Goal: Complete application form

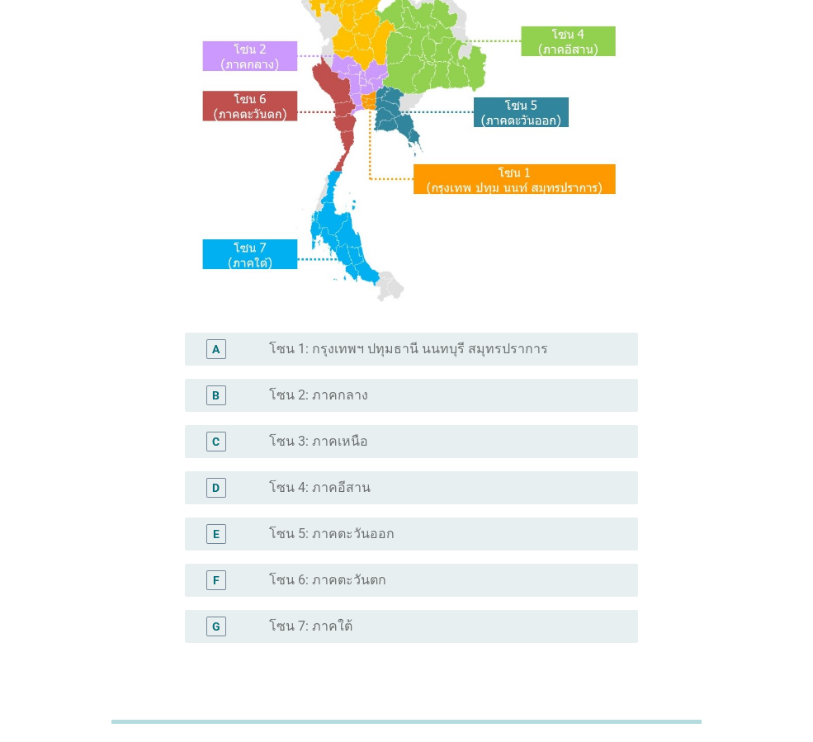
scroll to position [248, 0]
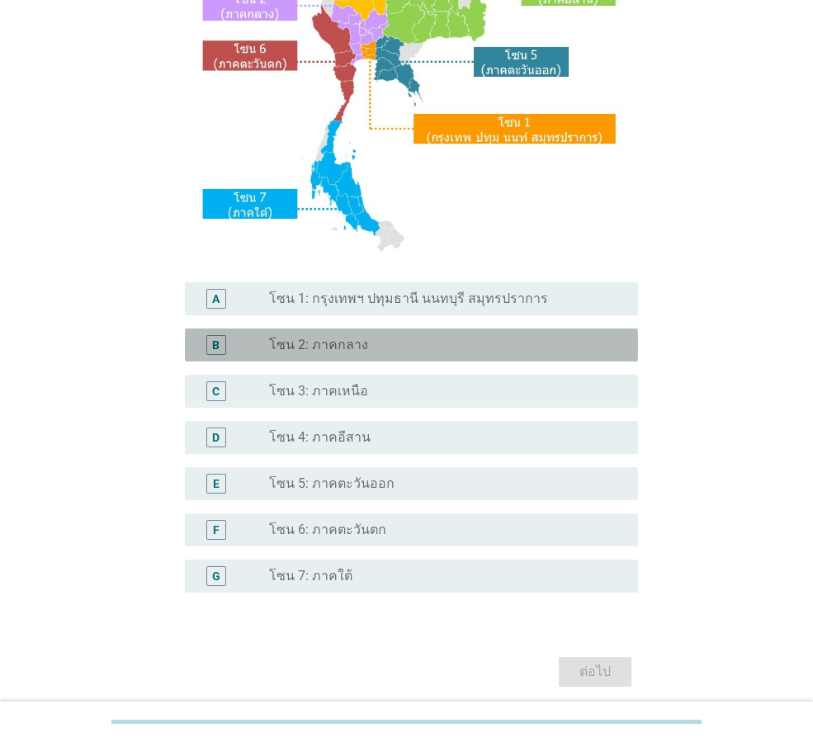
click at [314, 342] on label "โซน 2: ภาคกลาง" at bounding box center [318, 345] width 99 height 17
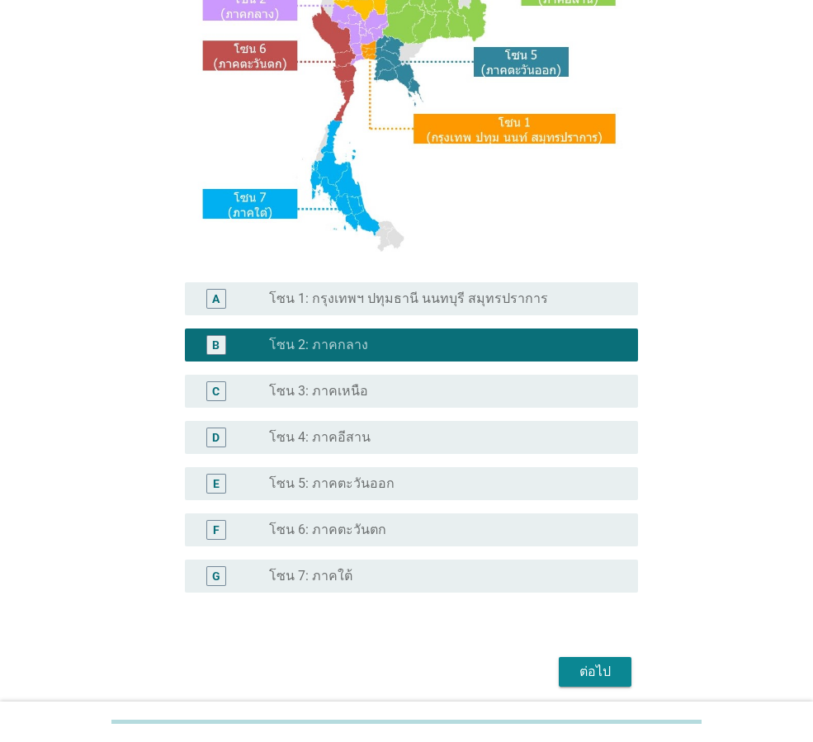
click at [321, 313] on div "A radio_button_unchecked โซน 1: กรุงเทพฯ ปทุมธานี นนทบุรี สมุทรปราการ" at bounding box center [411, 298] width 453 height 33
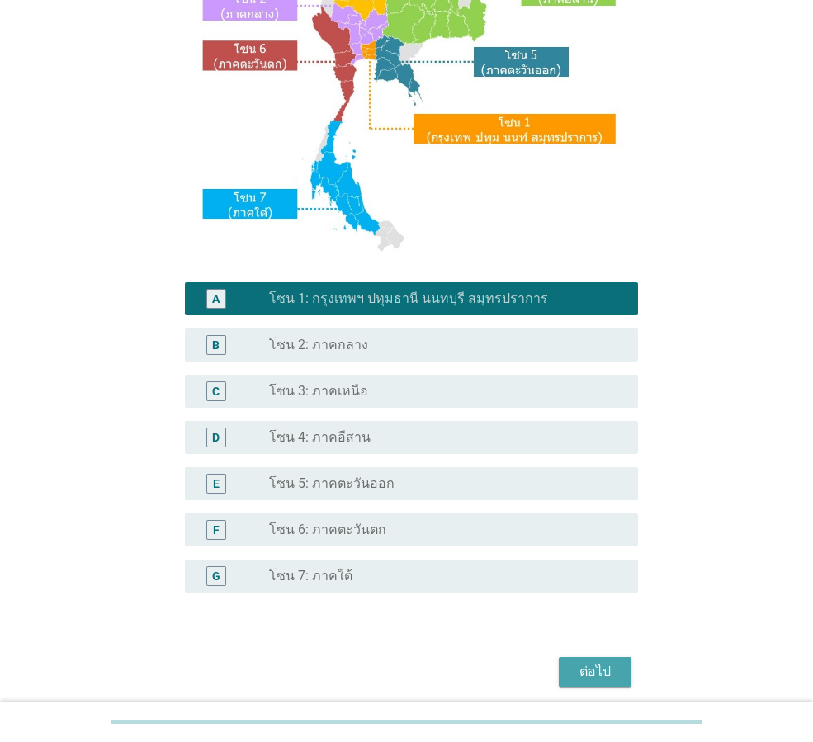
click at [589, 666] on div "ต่อไป" at bounding box center [595, 672] width 46 height 20
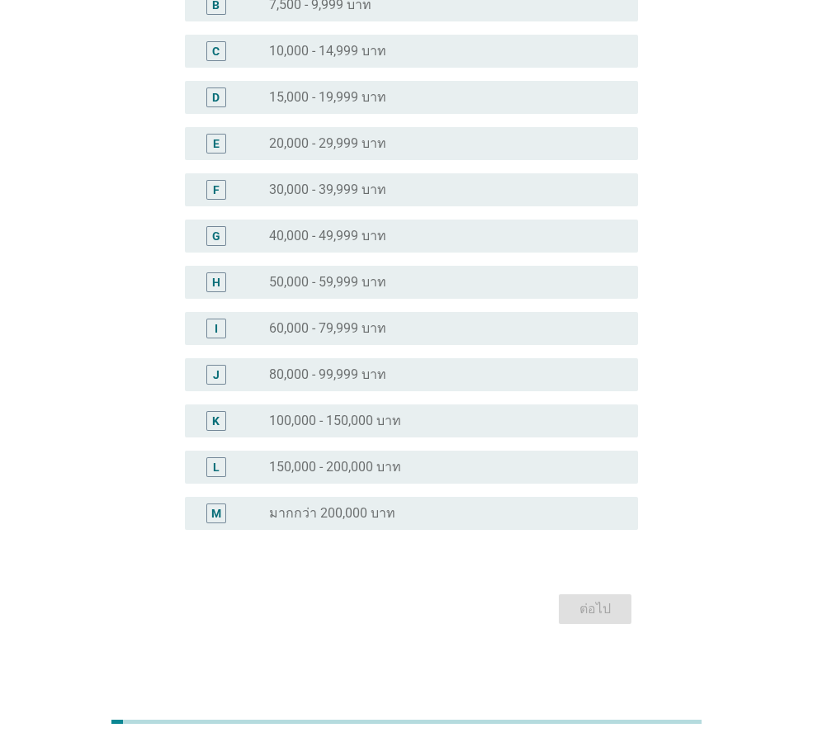
scroll to position [0, 0]
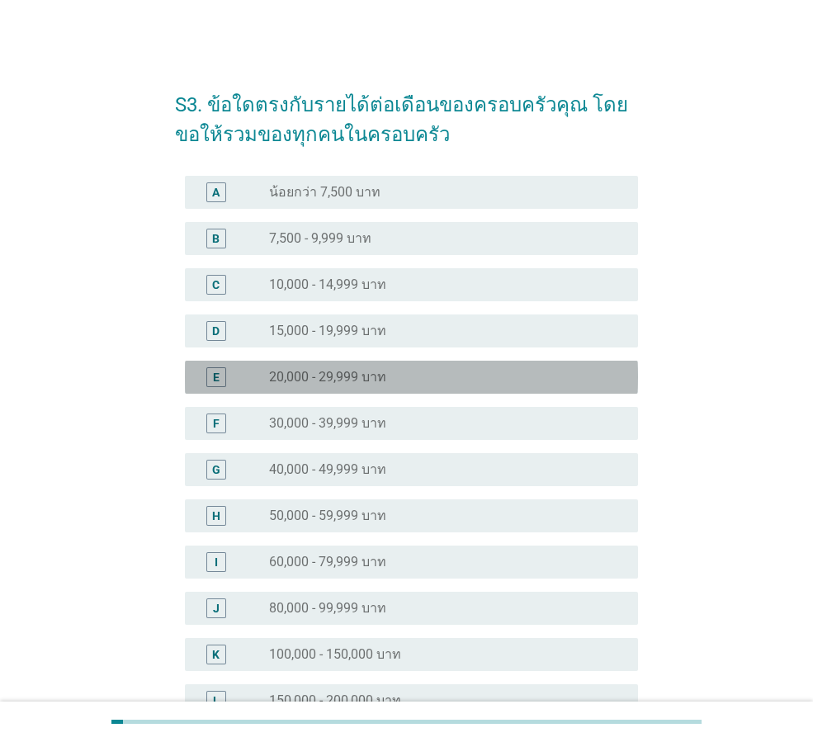
click at [309, 375] on label "20,000 - 29,999 บาท" at bounding box center [327, 377] width 117 height 17
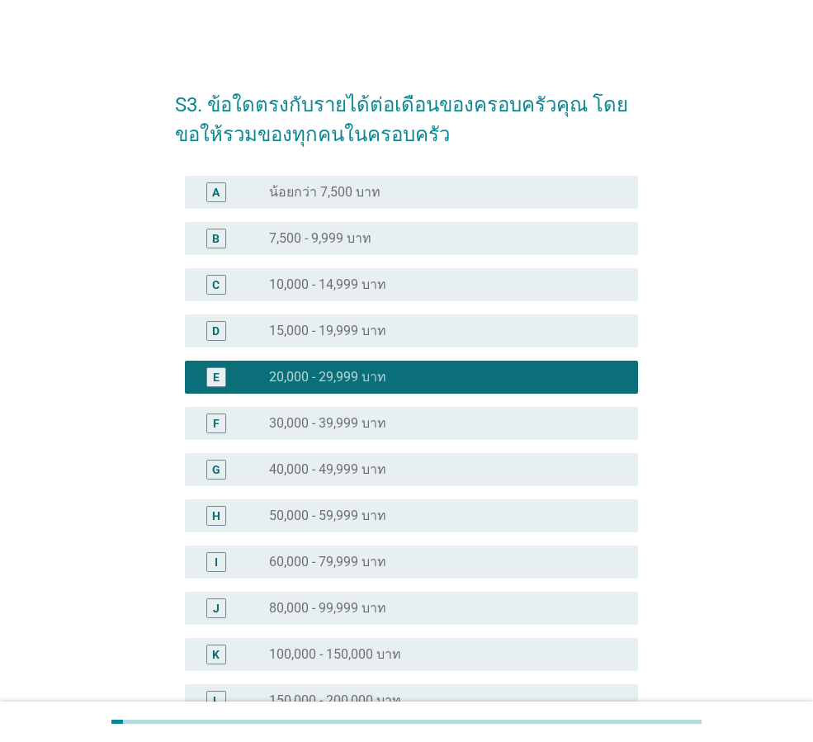
click at [309, 420] on label "30,000 - 39,999 บาท" at bounding box center [327, 423] width 117 height 17
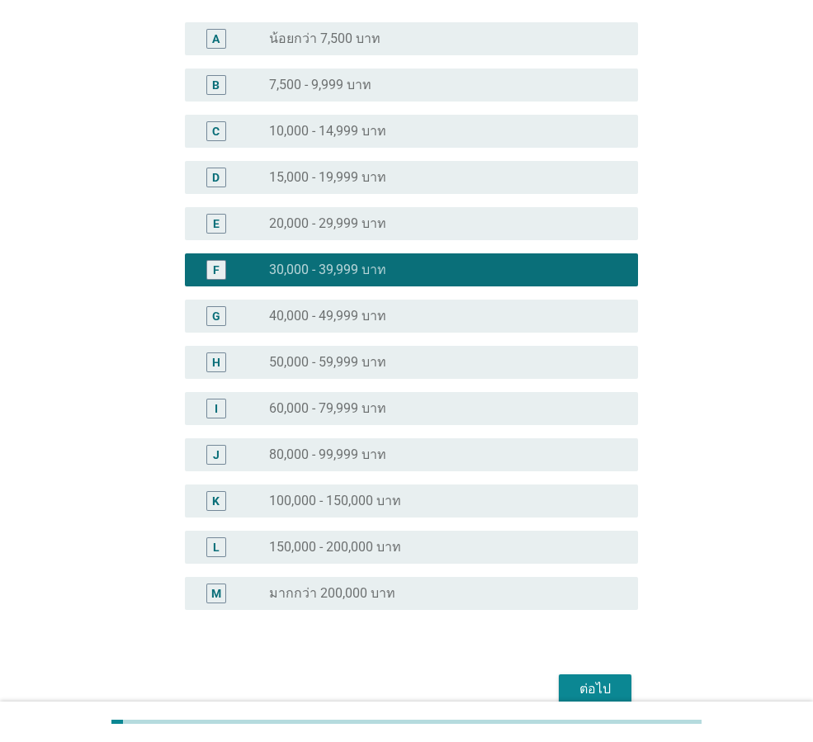
scroll to position [234, 0]
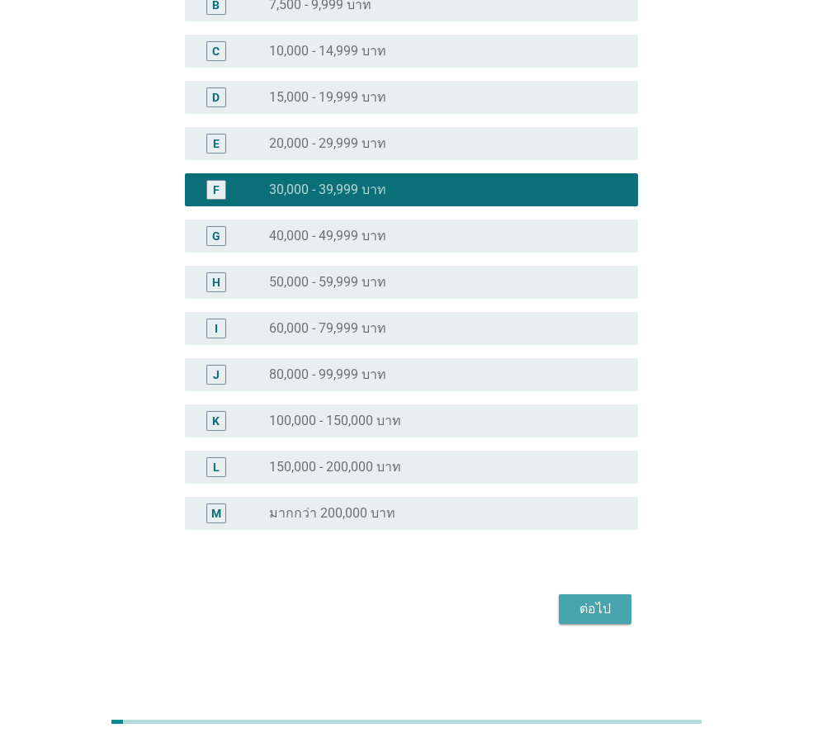
click at [572, 602] on div "ต่อไป" at bounding box center [595, 609] width 46 height 20
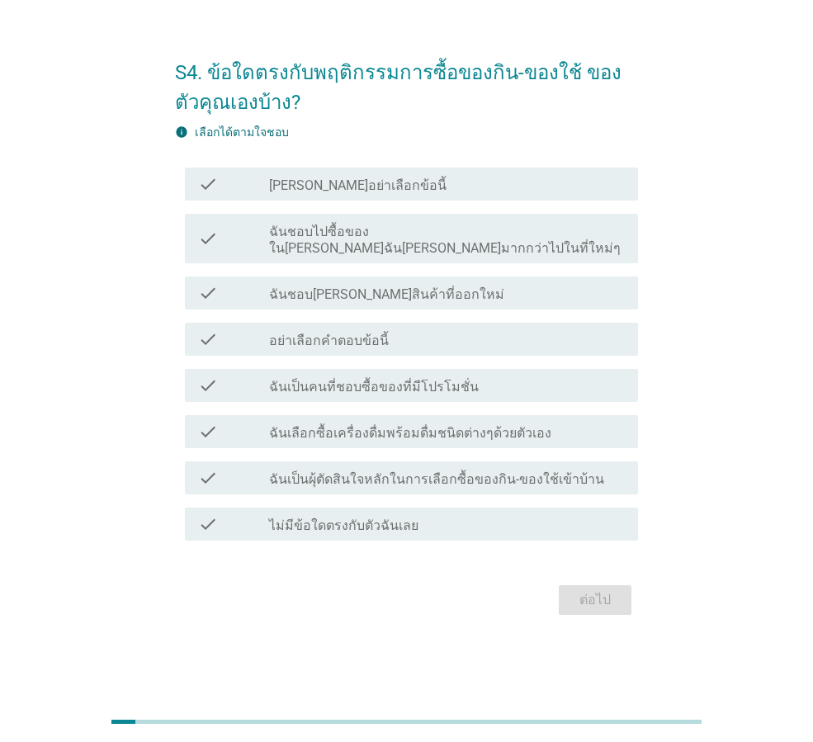
scroll to position [0, 0]
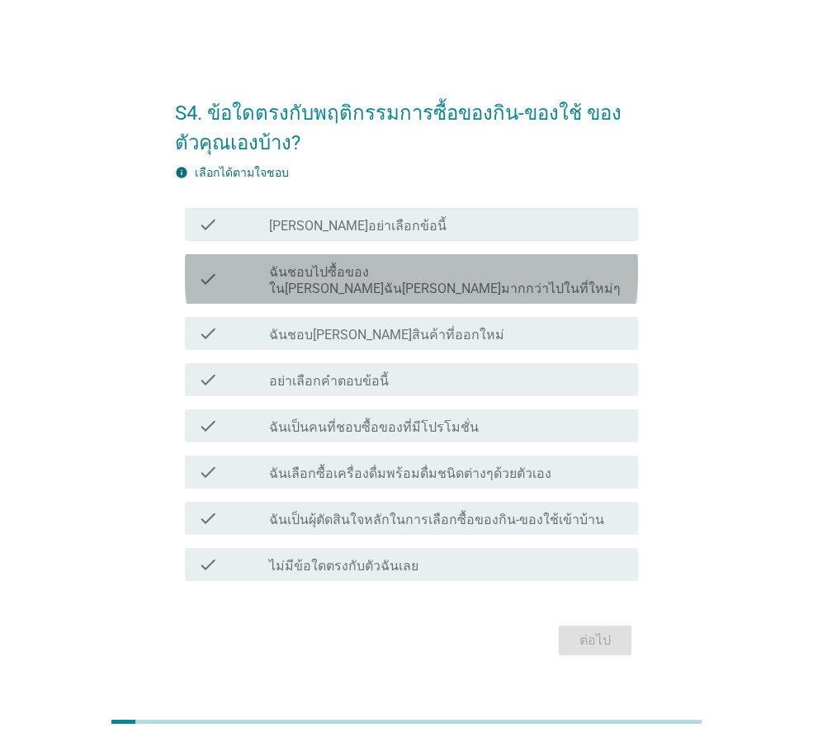
click at [306, 282] on label "ฉันชอบไปซื้อของใน[PERSON_NAME]ฉัน[PERSON_NAME]มากกว่าไปในที่ใหม่ๆ" at bounding box center [447, 280] width 356 height 33
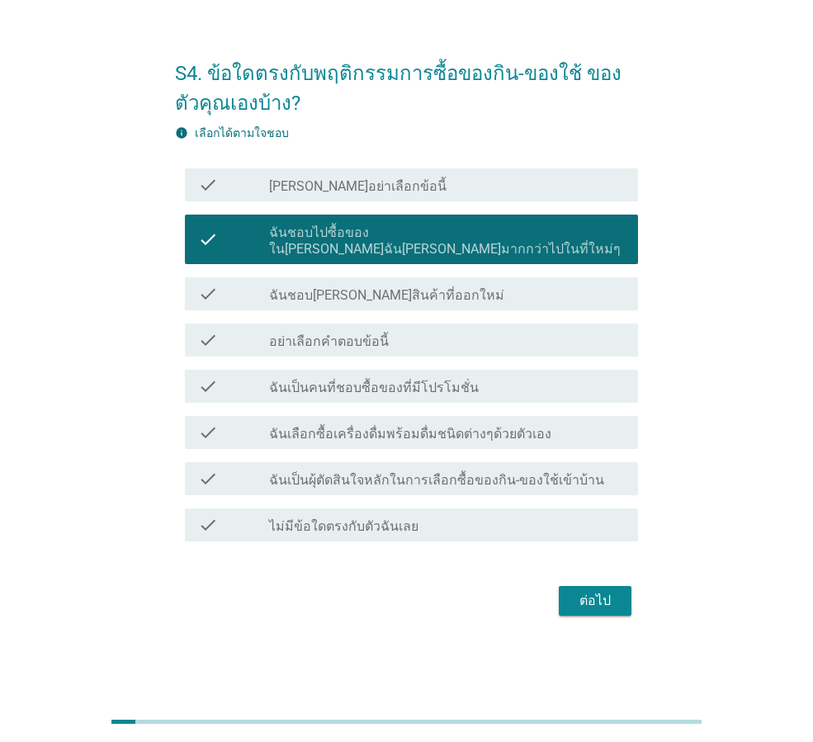
scroll to position [40, 0]
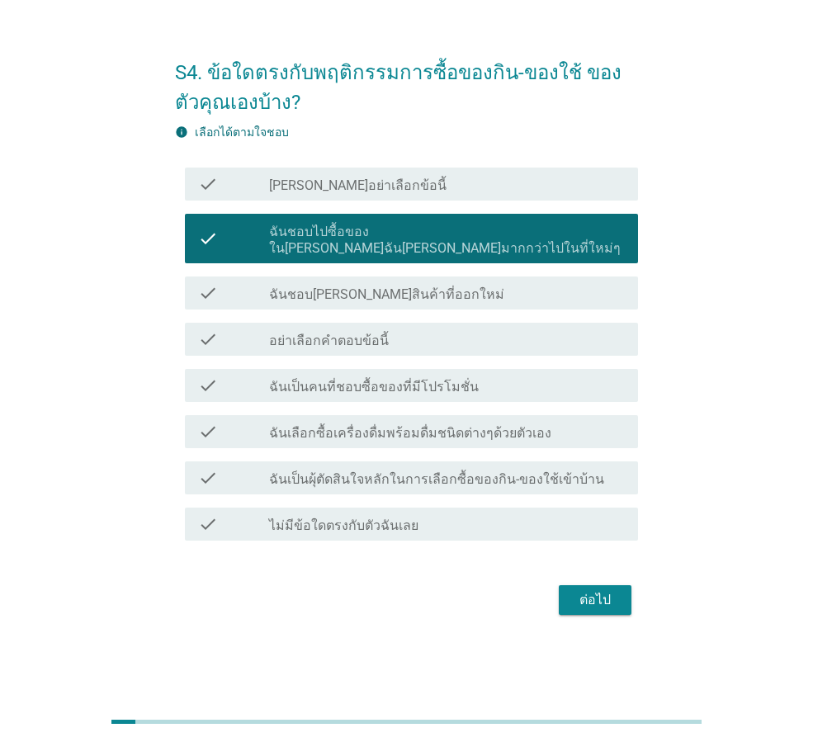
click at [306, 286] on label "ฉันชอบ[PERSON_NAME]สินค้าที่ออกใหม่" at bounding box center [386, 294] width 235 height 17
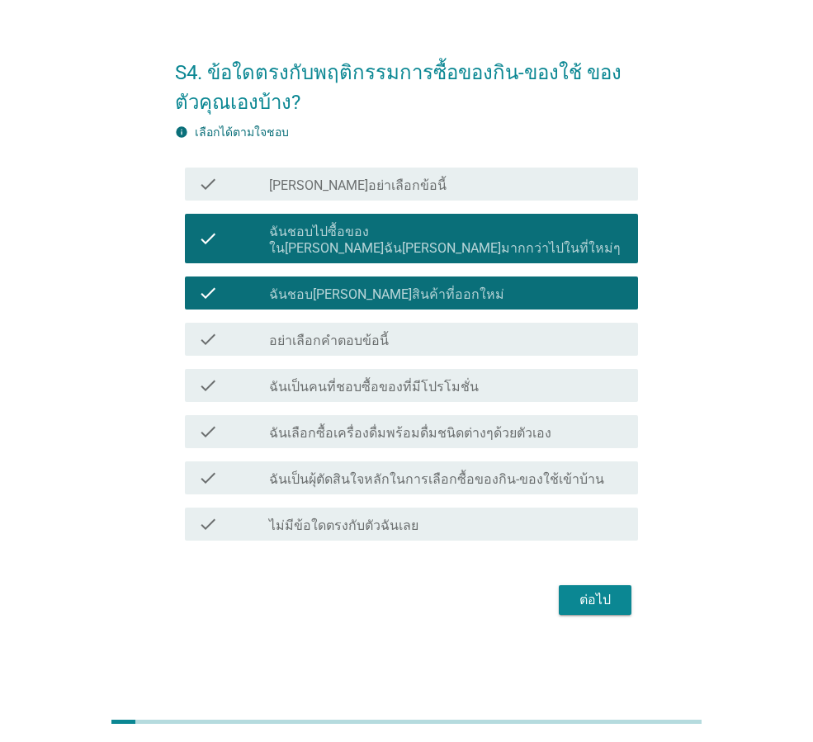
click at [321, 379] on label "ฉันเป็นคนที่ชอบซื้อของที่มีโปรโมชั่น" at bounding box center [374, 387] width 210 height 17
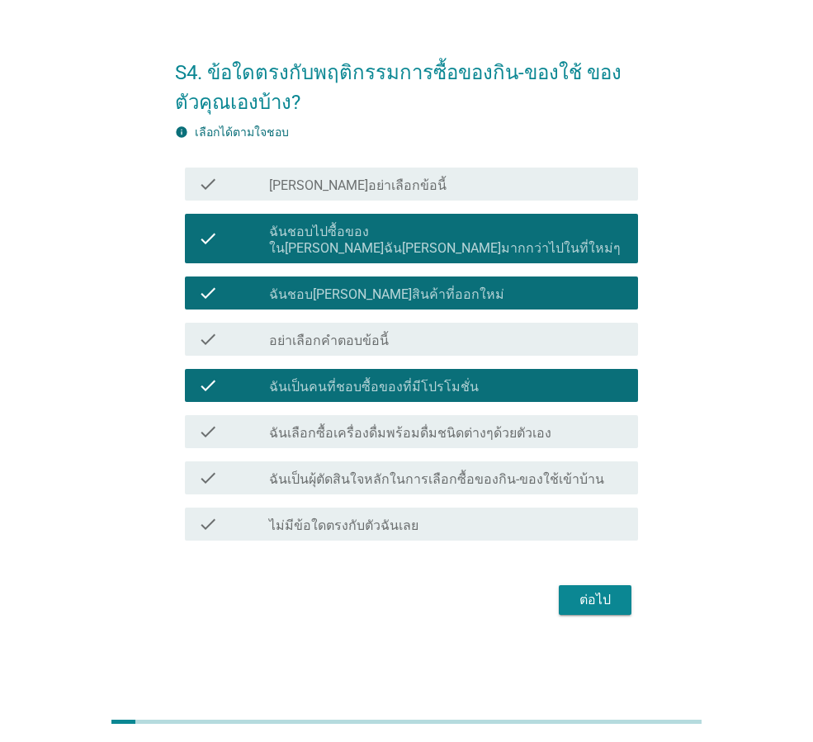
click at [318, 425] on label "ฉันเลือกซื้อเครื่องดื่มพร้อมดื่มชนิดต่างๆด้วยตัวเอง" at bounding box center [410, 433] width 282 height 17
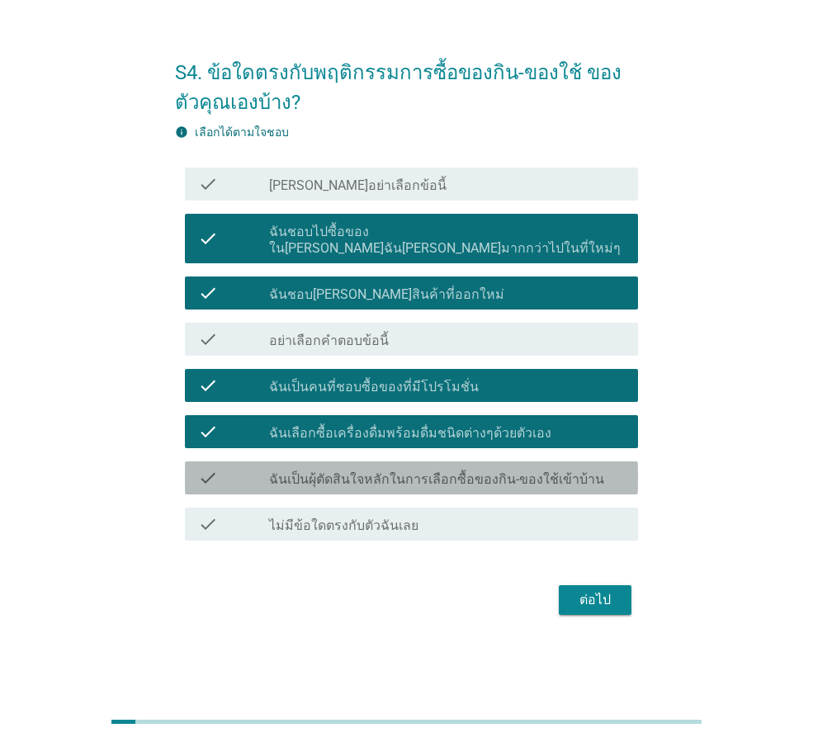
click at [319, 471] on label "ฉันเป็นผุ้ตัดสินใจหลักในการเลือกซื้อของกิน-ของใช้เข้าบ้าน" at bounding box center [436, 479] width 335 height 17
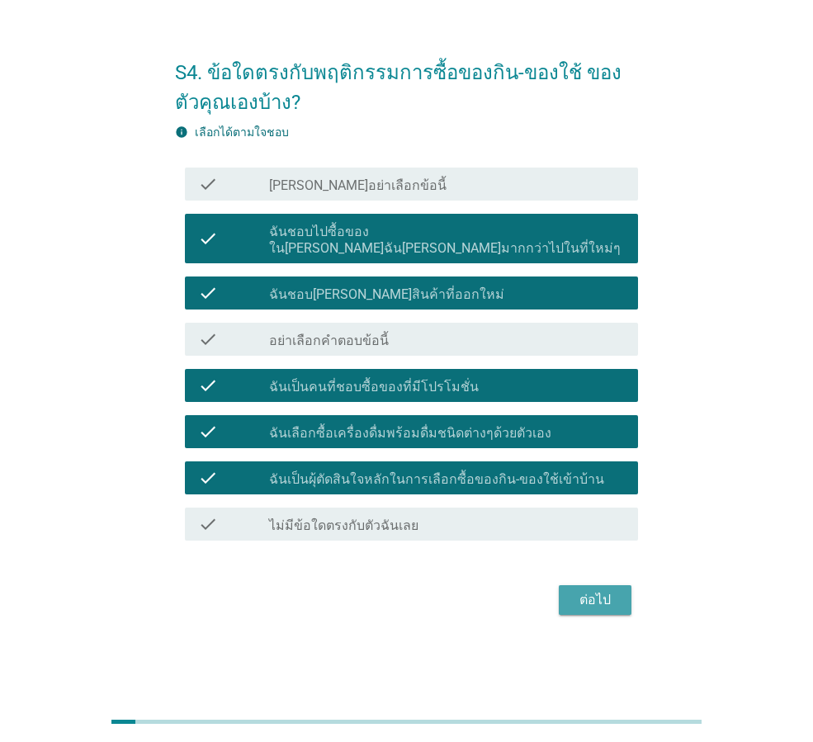
click at [591, 590] on div "ต่อไป" at bounding box center [595, 600] width 46 height 20
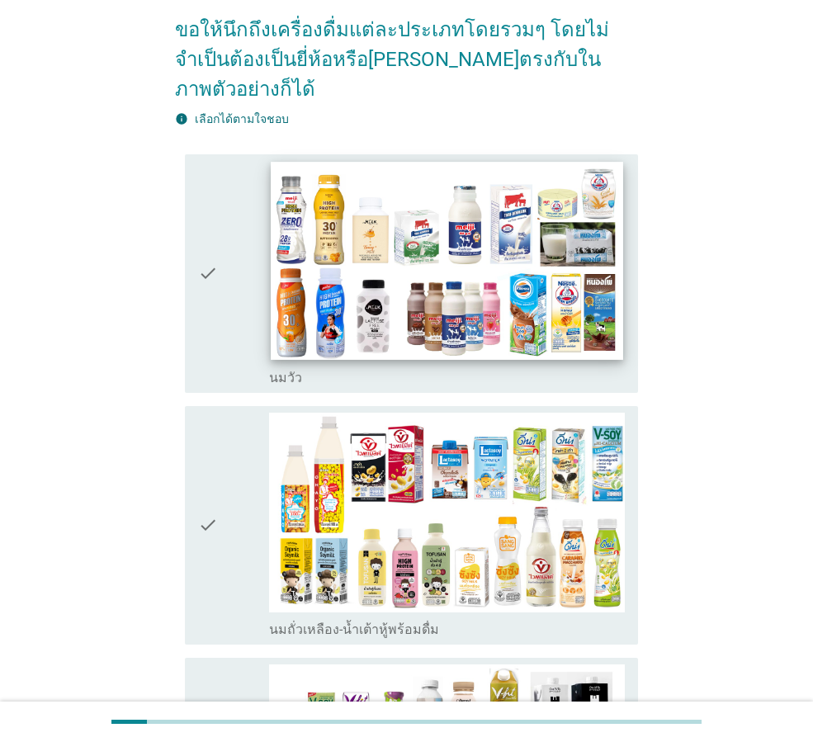
scroll to position [165, 0]
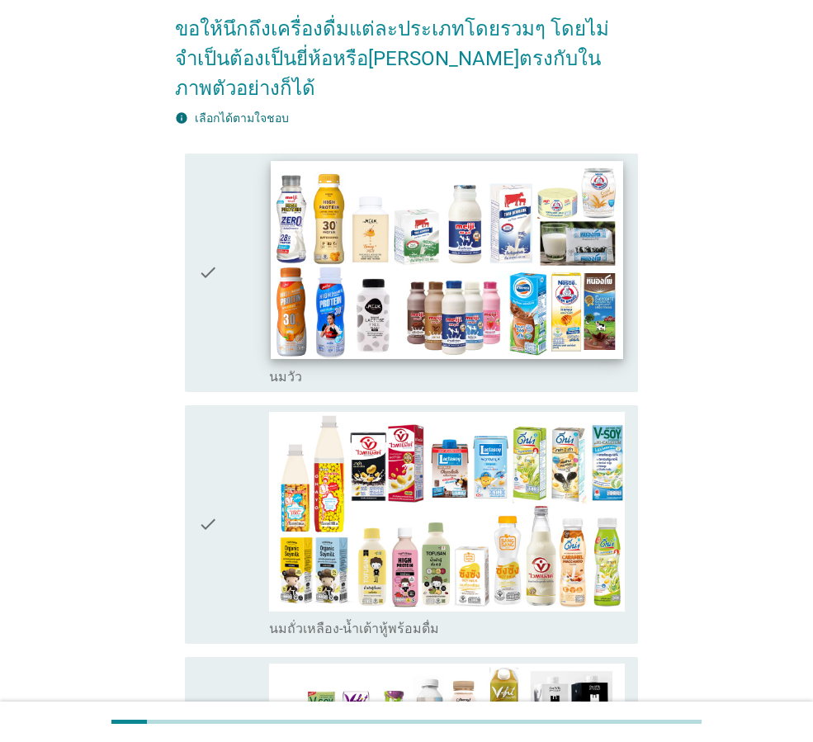
click at [366, 234] on img at bounding box center [447, 260] width 352 height 198
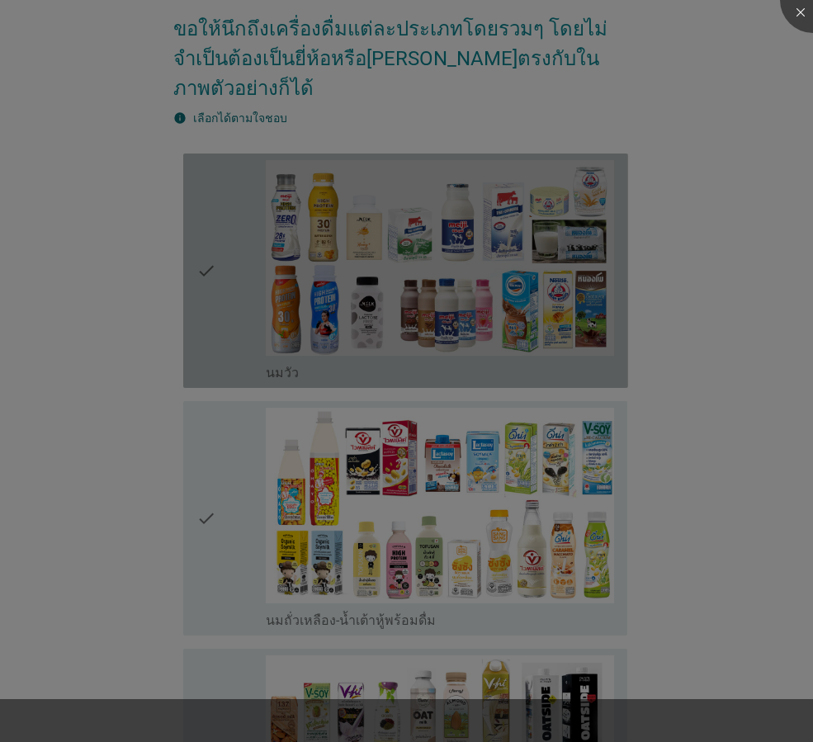
click at [376, 502] on div at bounding box center [406, 371] width 813 height 742
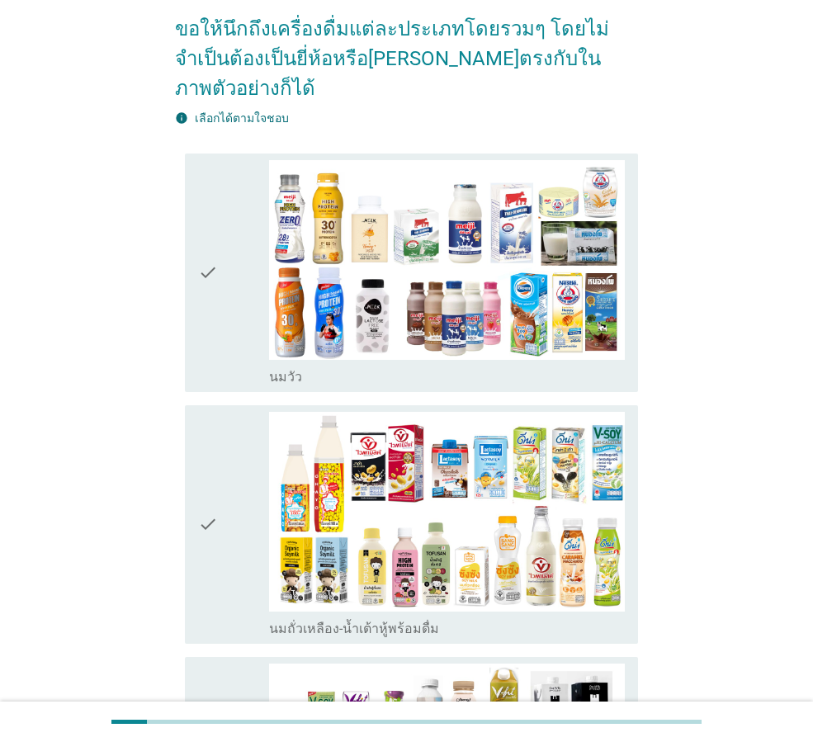
click at [206, 250] on icon "check" at bounding box center [208, 272] width 20 height 225
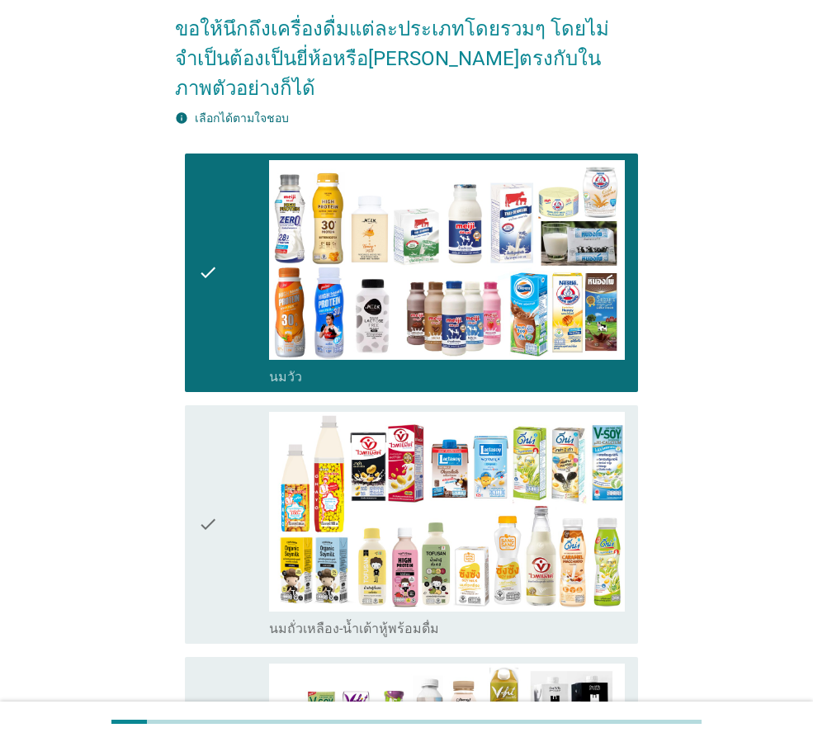
click at [240, 494] on div "check" at bounding box center [233, 524] width 71 height 225
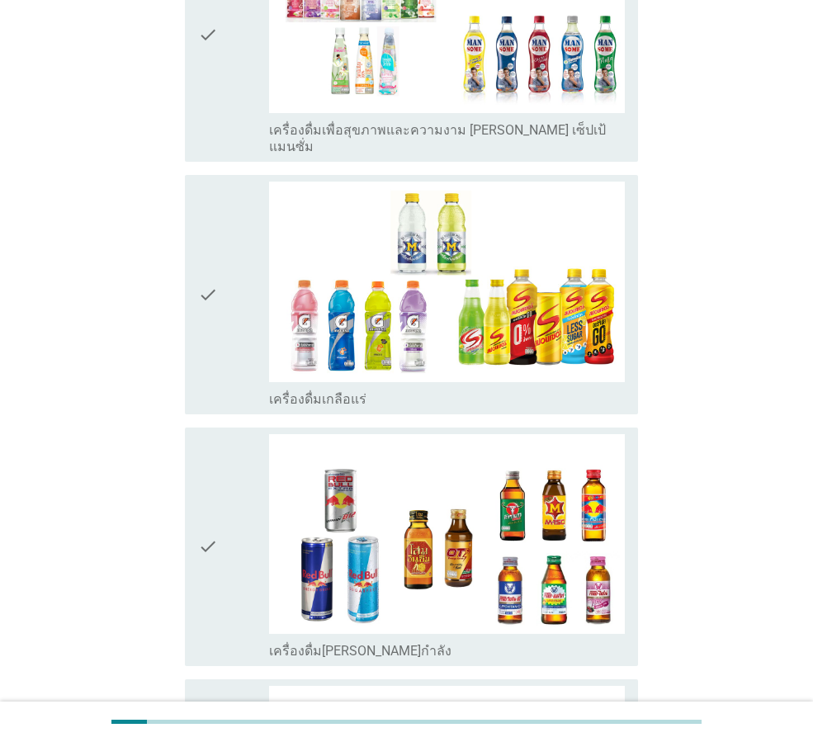
scroll to position [3298, 0]
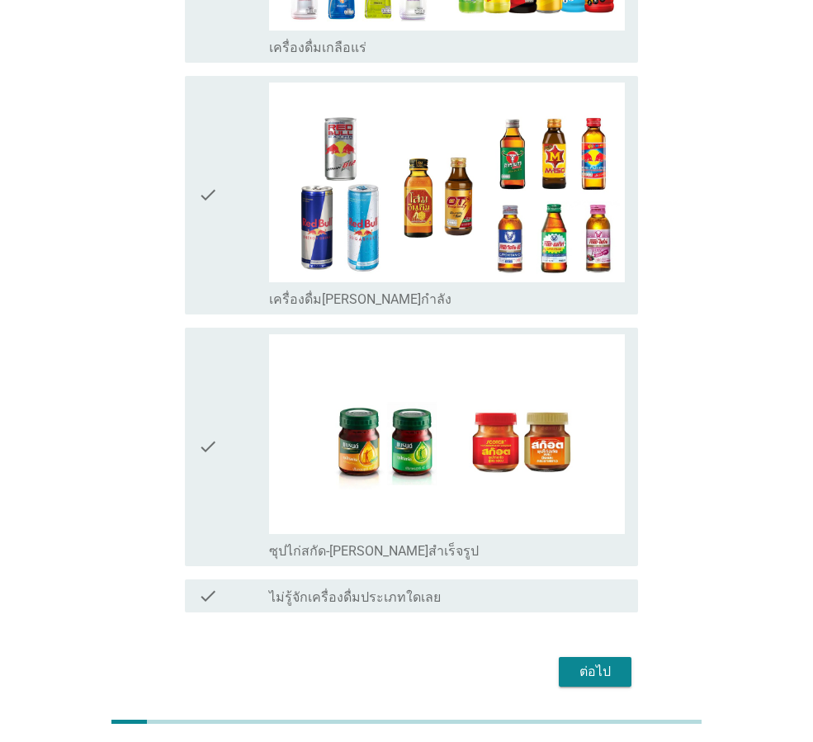
click at [591, 662] on div "ต่อไป" at bounding box center [595, 672] width 46 height 20
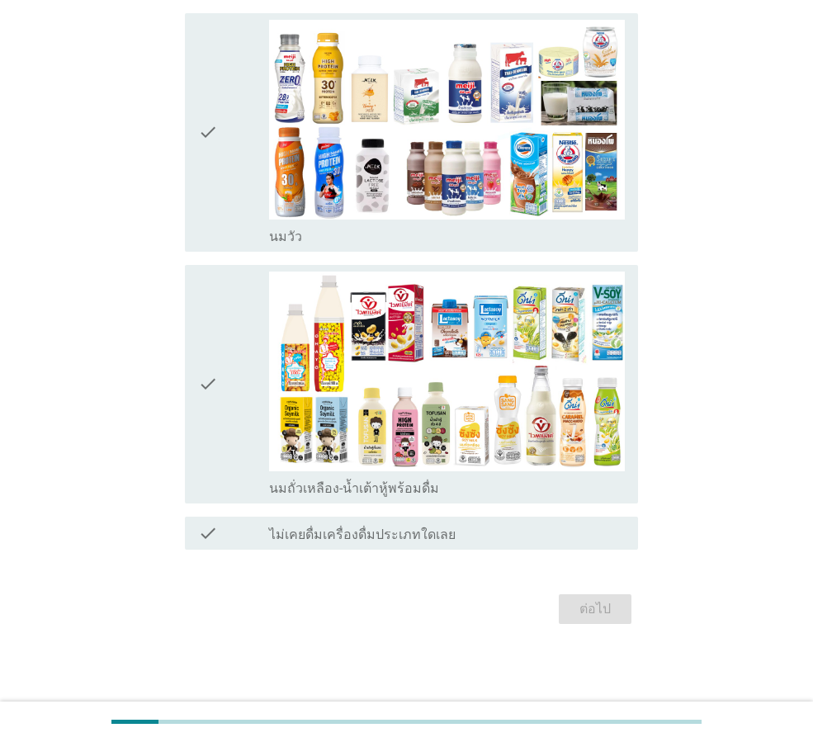
scroll to position [0, 0]
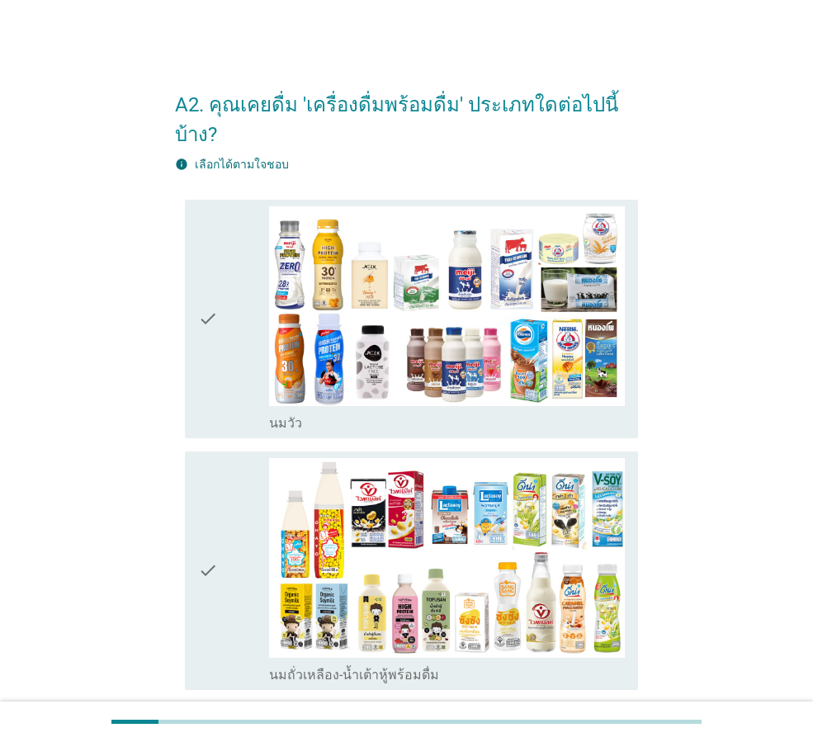
drag, startPoint x: 216, startPoint y: 300, endPoint x: 213, endPoint y: 389, distance: 89.2
click at [215, 306] on icon "check" at bounding box center [208, 318] width 20 height 225
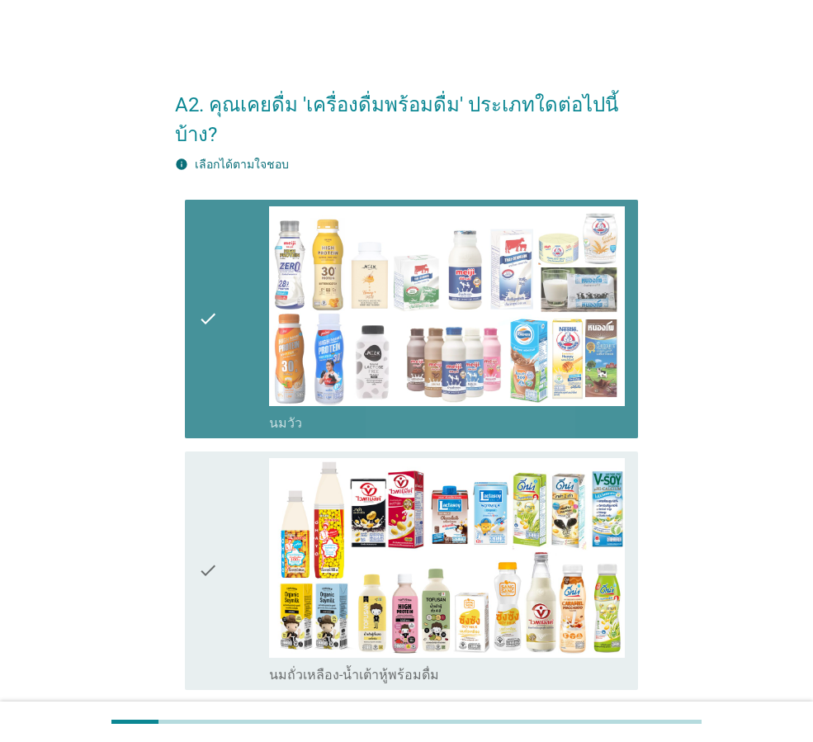
click at [219, 527] on div "check" at bounding box center [233, 570] width 71 height 225
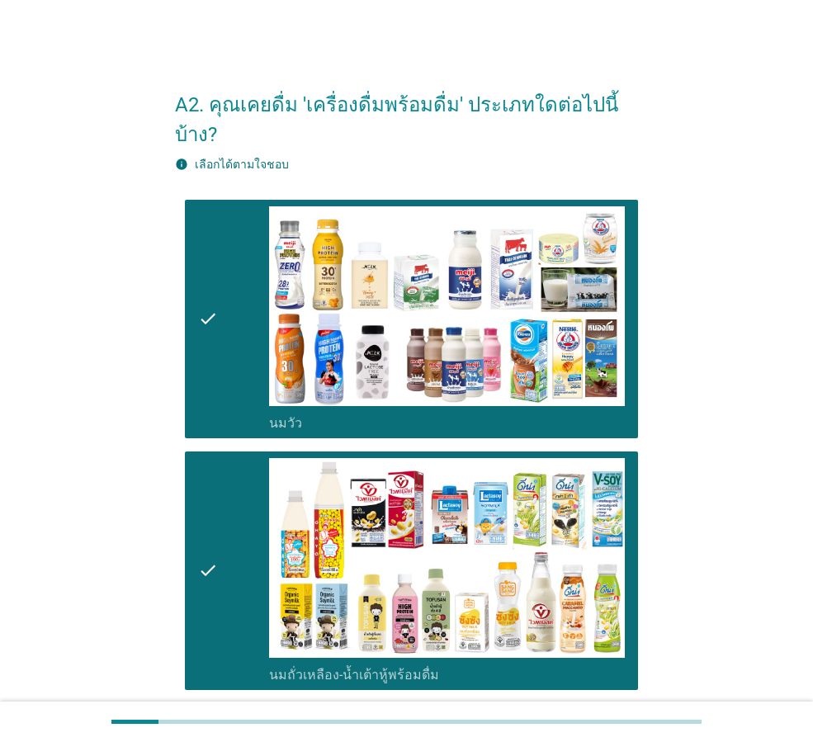
scroll to position [157, 0]
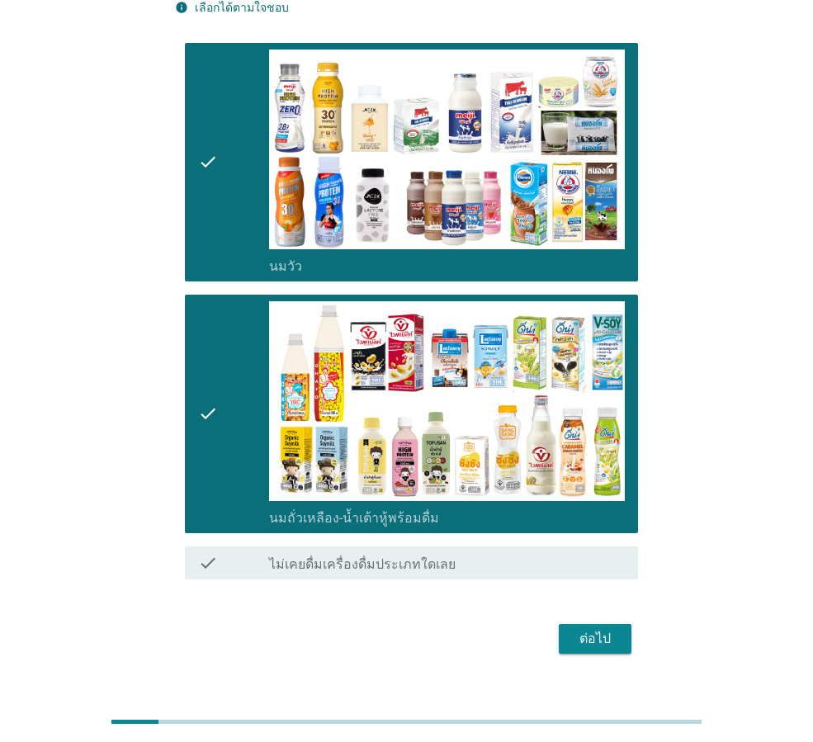
click at [578, 629] on div "ต่อไป" at bounding box center [595, 639] width 46 height 20
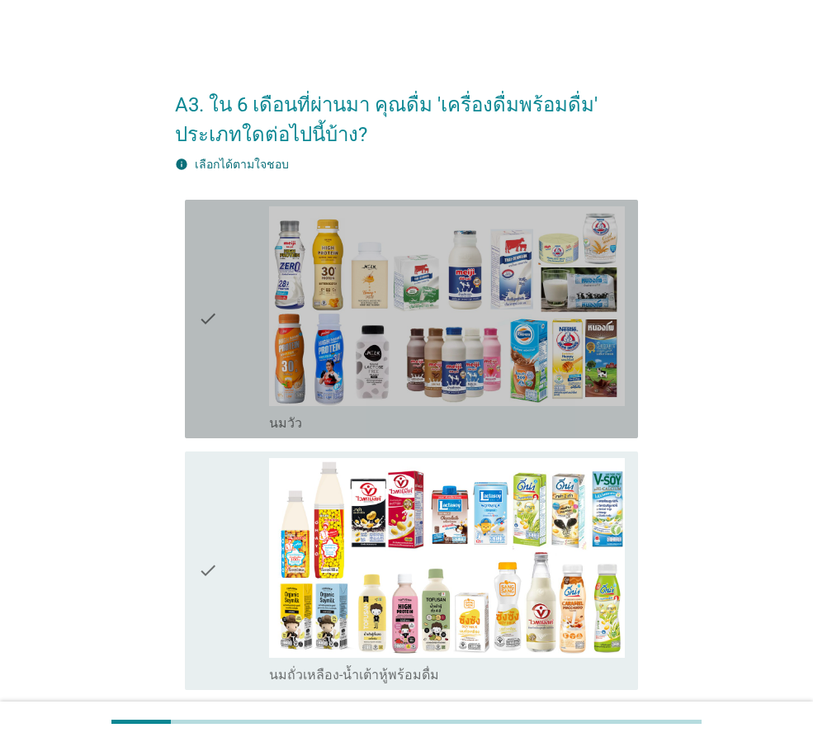
click at [223, 328] on div "check" at bounding box center [233, 318] width 71 height 225
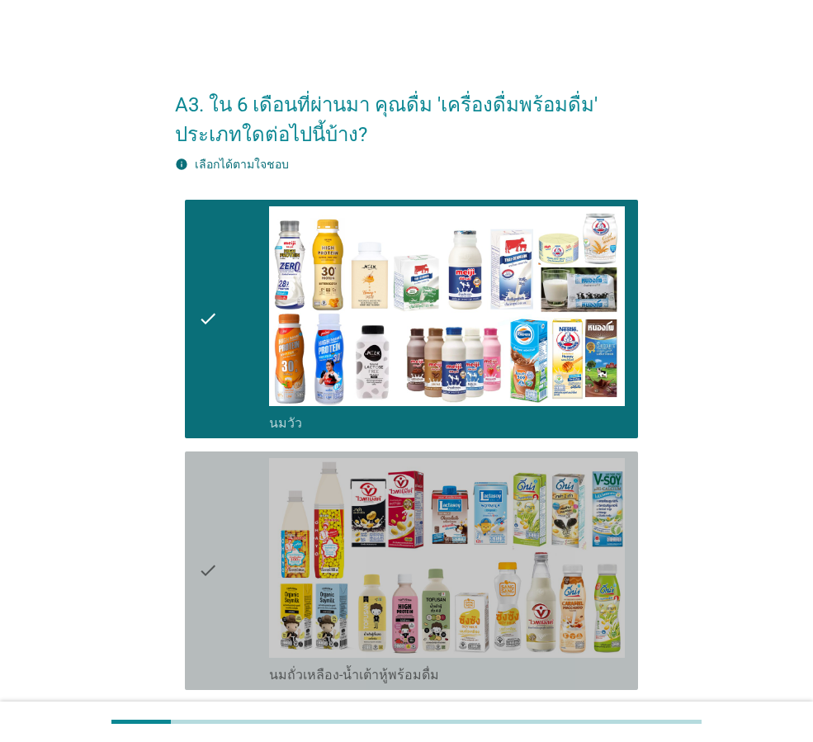
click at [221, 541] on div "check" at bounding box center [233, 570] width 71 height 225
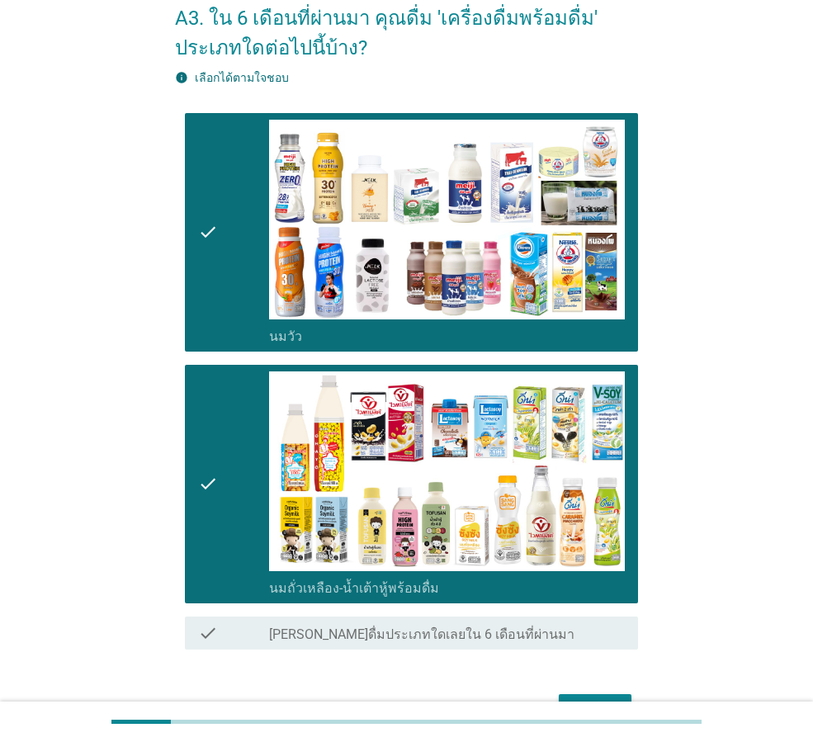
scroll to position [187, 0]
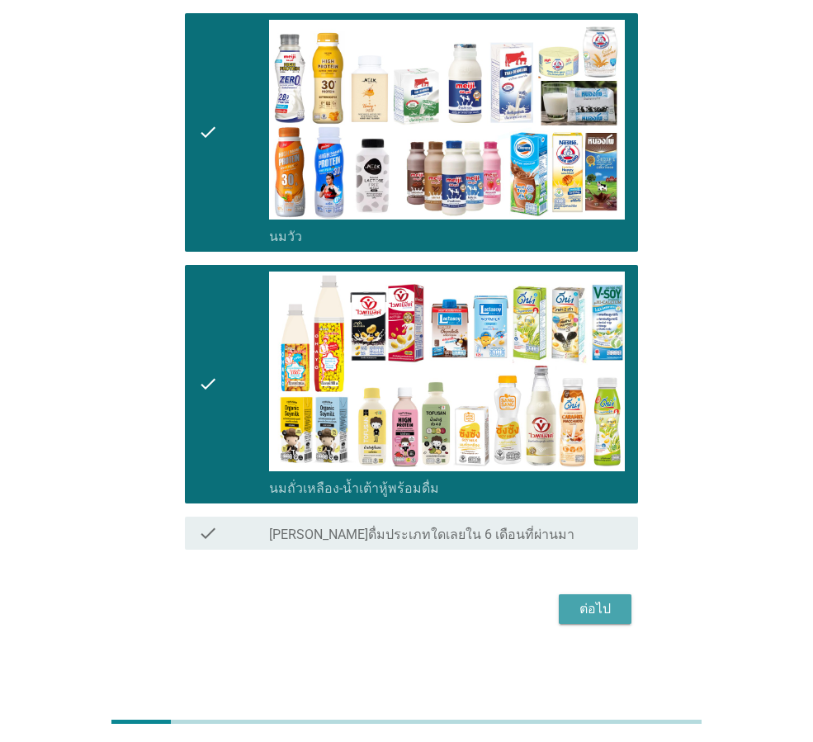
click at [608, 608] on div "ต่อไป" at bounding box center [595, 609] width 46 height 20
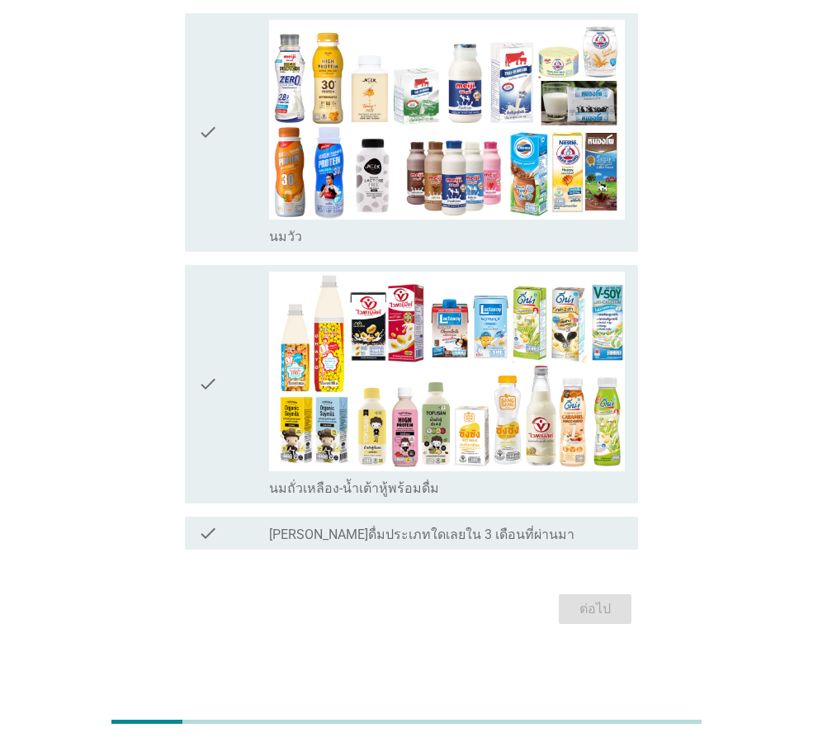
click at [234, 177] on div "check" at bounding box center [233, 132] width 71 height 225
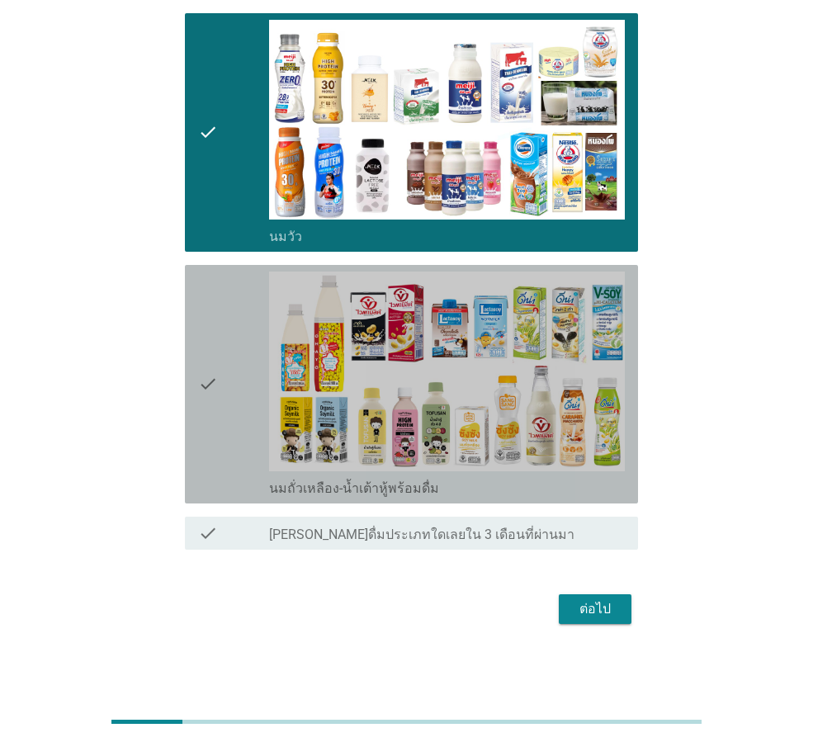
drag, startPoint x: 221, startPoint y: 348, endPoint x: 249, endPoint y: 397, distance: 56.9
click at [222, 348] on div "check" at bounding box center [233, 384] width 71 height 225
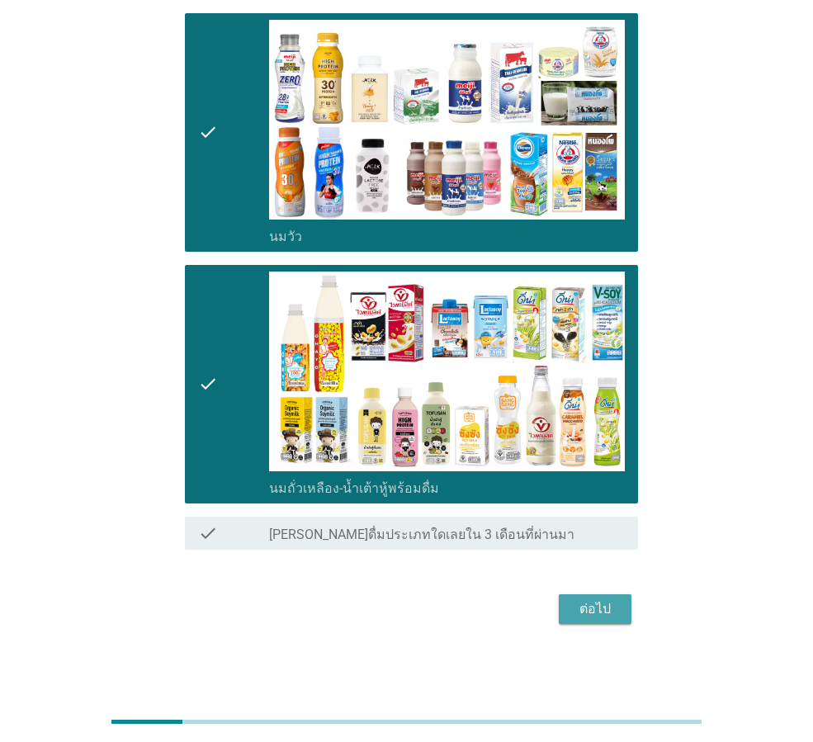
click at [601, 612] on div "ต่อไป" at bounding box center [595, 609] width 46 height 20
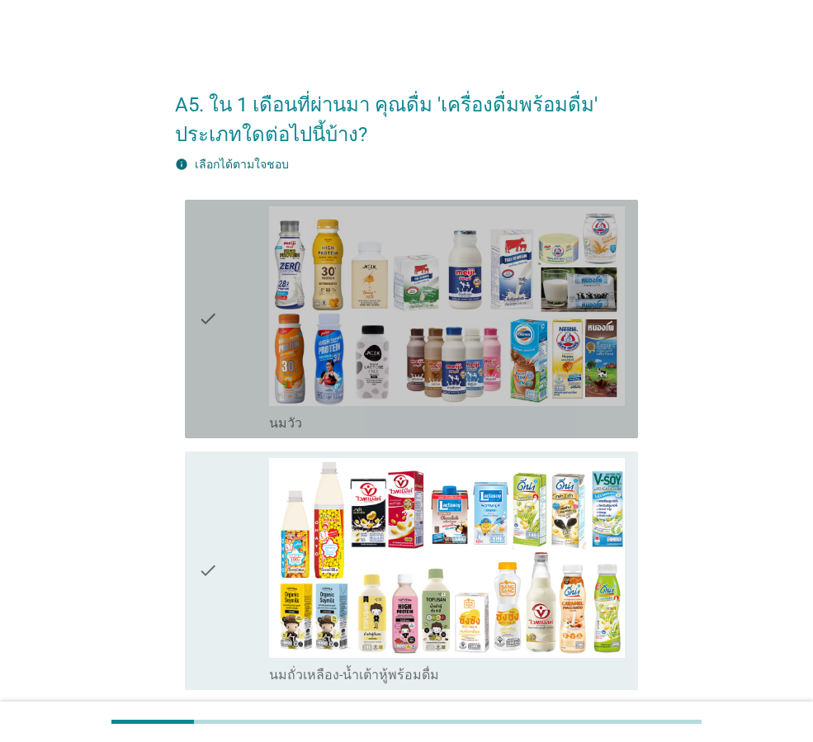
click at [230, 327] on div "check" at bounding box center [233, 318] width 71 height 225
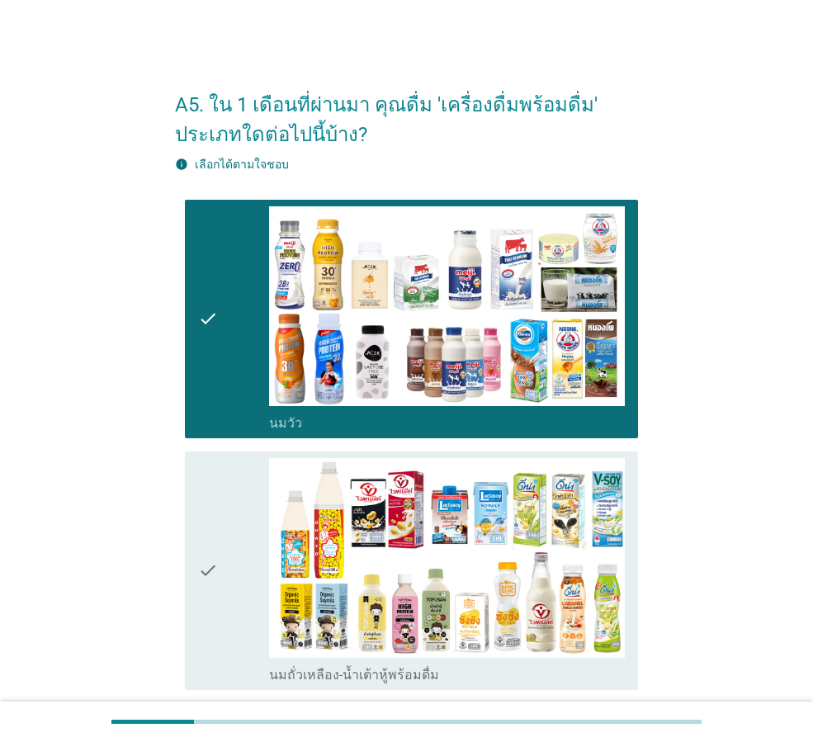
click at [240, 559] on div "check" at bounding box center [233, 570] width 71 height 225
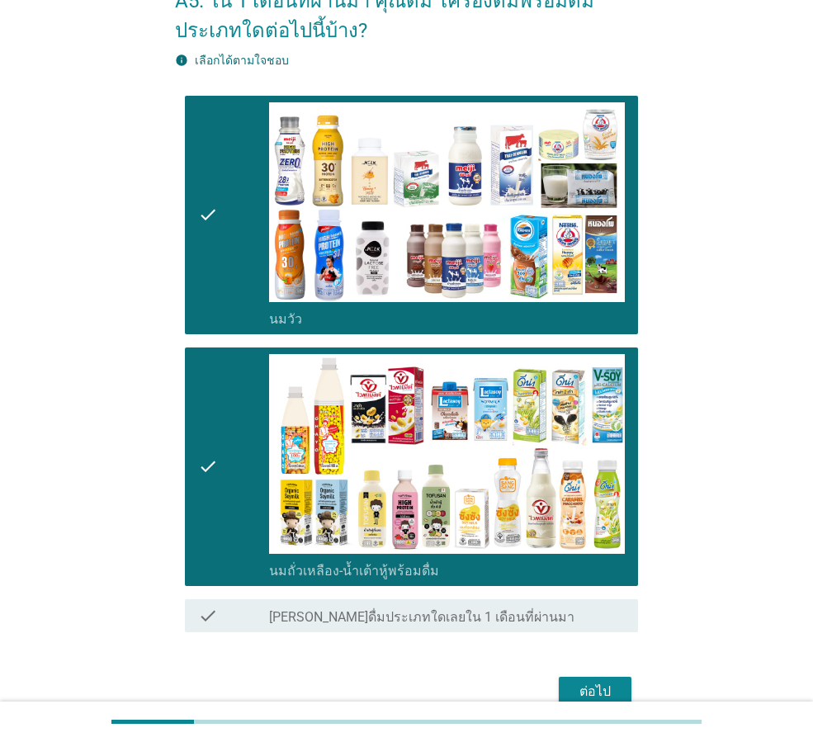
scroll to position [187, 0]
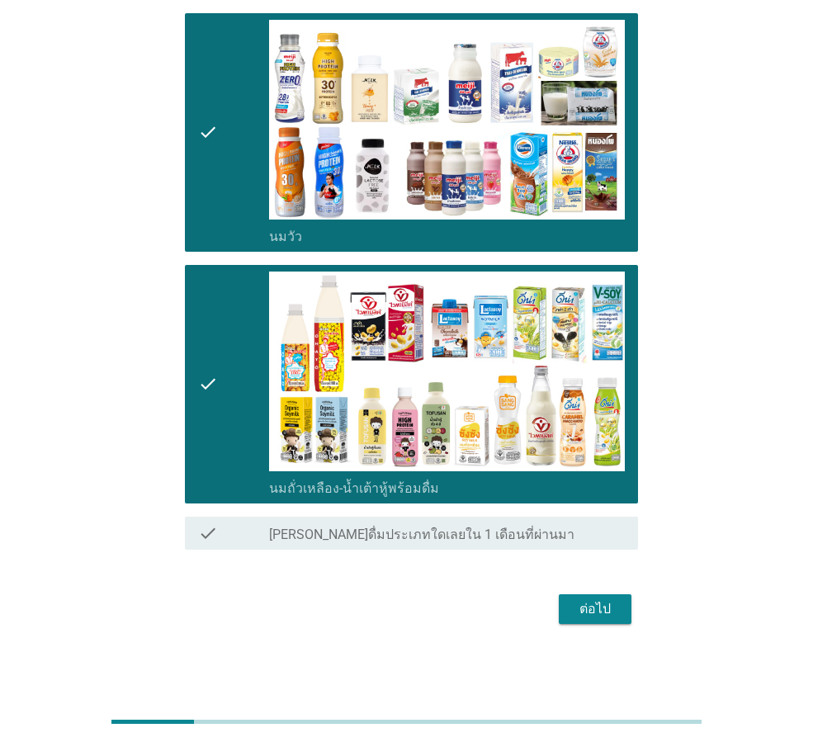
click at [586, 608] on div "ต่อไป" at bounding box center [595, 609] width 46 height 20
